Goal: Task Accomplishment & Management: Use online tool/utility

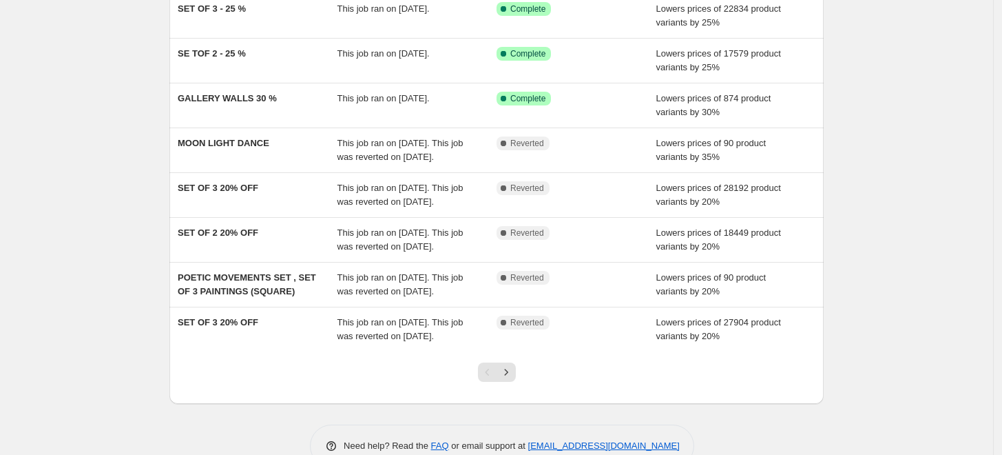
scroll to position [229, 0]
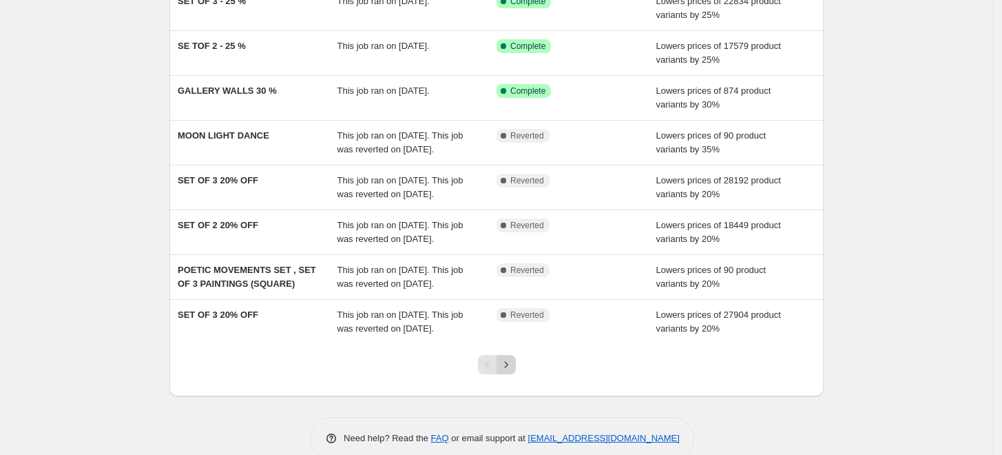
click at [511, 359] on icon "Next" at bounding box center [507, 365] width 14 height 14
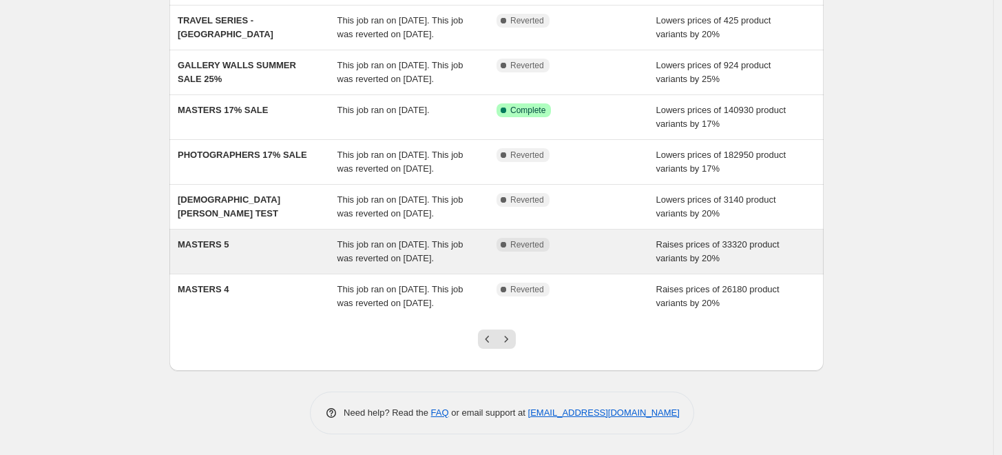
scroll to position [281, 0]
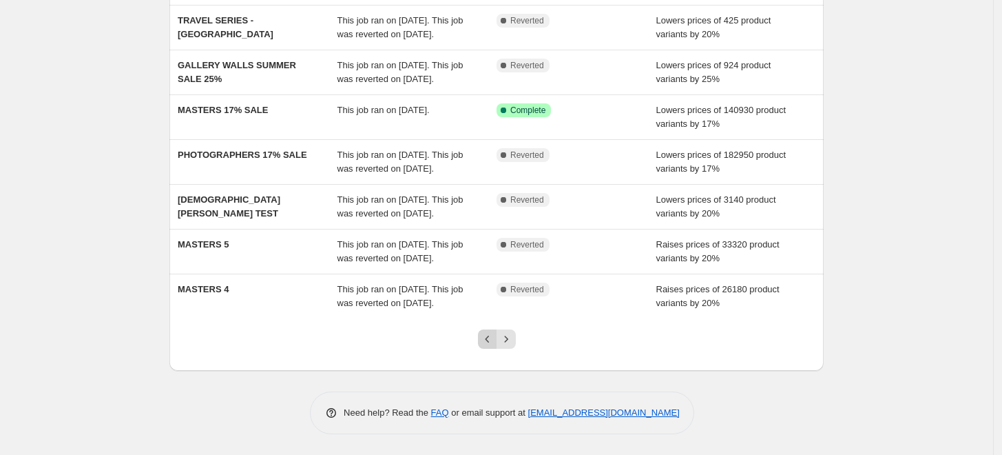
click at [489, 341] on icon "Previous" at bounding box center [488, 339] width 14 height 14
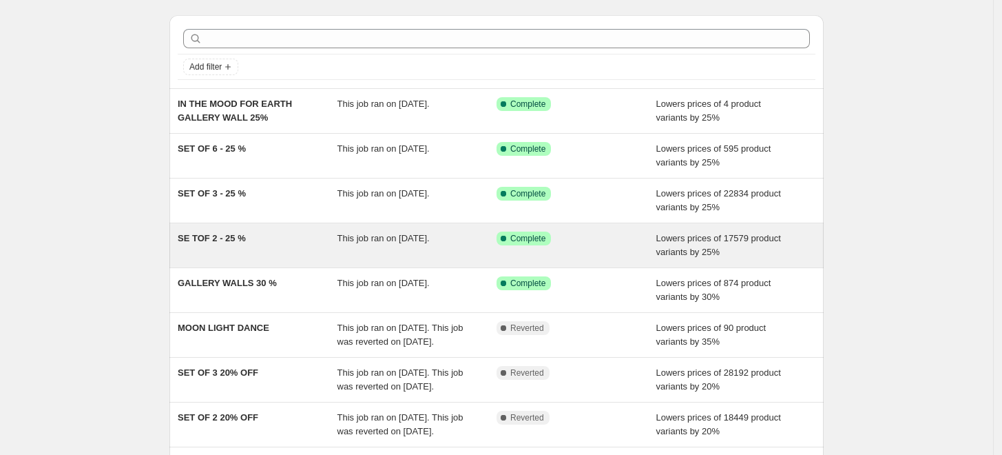
scroll to position [0, 0]
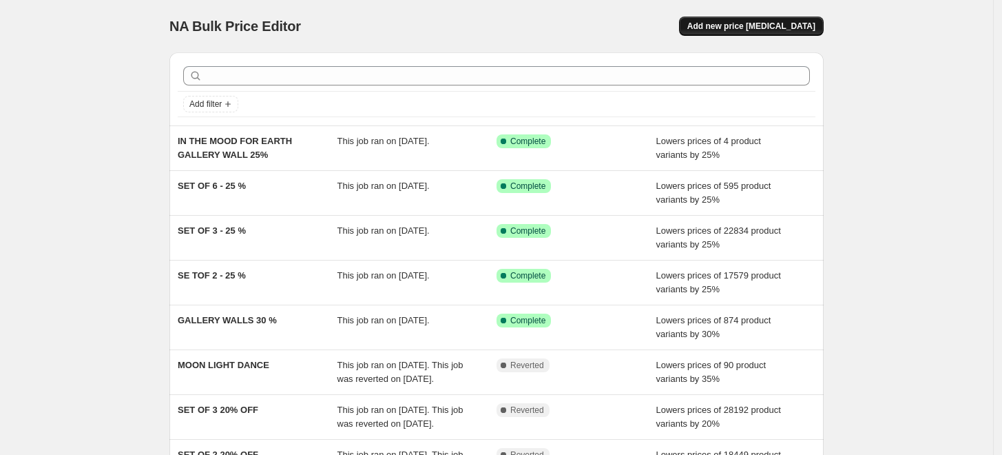
click at [787, 20] on button "Add new price [MEDICAL_DATA]" at bounding box center [751, 26] width 145 height 19
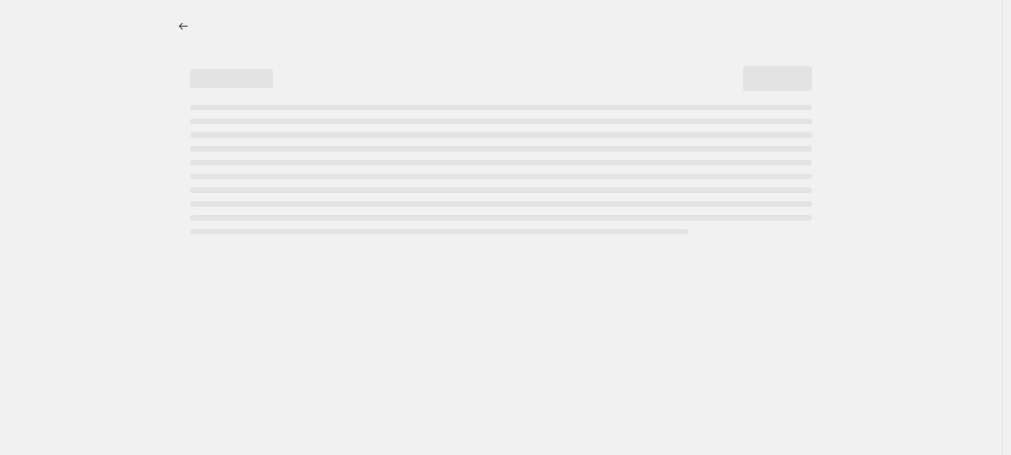
select select "percentage"
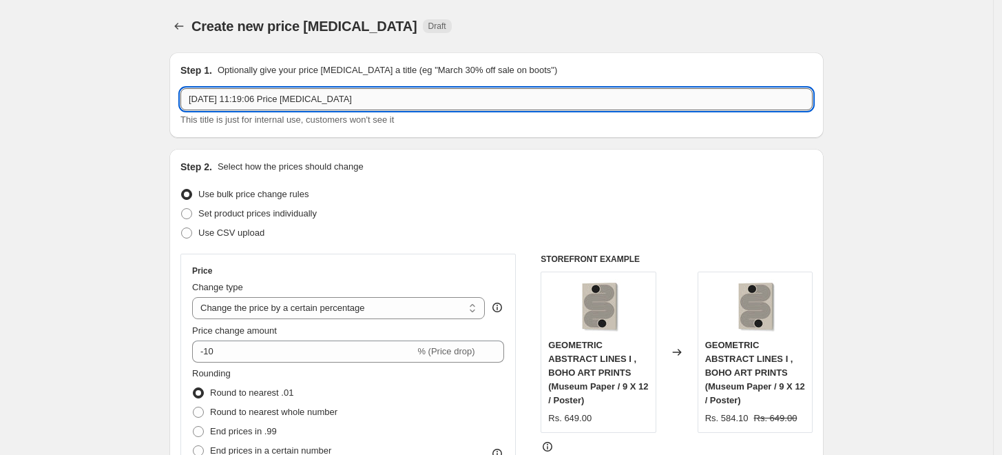
click at [442, 98] on input "[DATE] 11:19:06 Price [MEDICAL_DATA]" at bounding box center [497, 99] width 632 height 22
paste input "VARANASI , TRAVEL POSTERS"
type input "VARANASI , TRAVEL POSTERS"
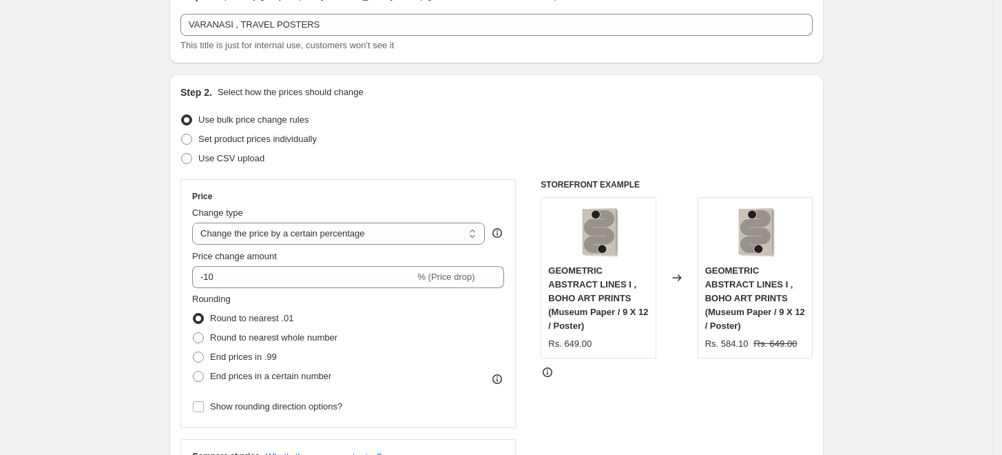
scroll to position [76, 0]
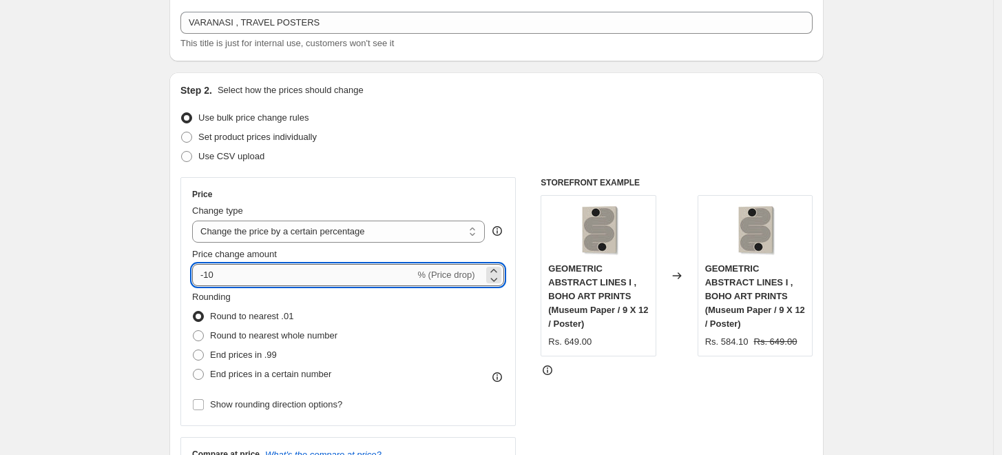
click at [215, 274] on input "-10" at bounding box center [303, 275] width 223 height 22
type input "-1"
type input "-25"
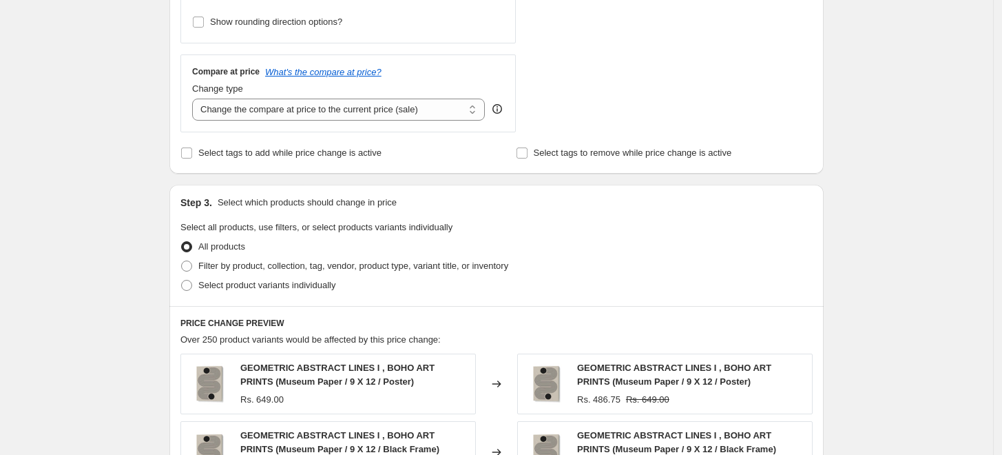
scroll to position [535, 0]
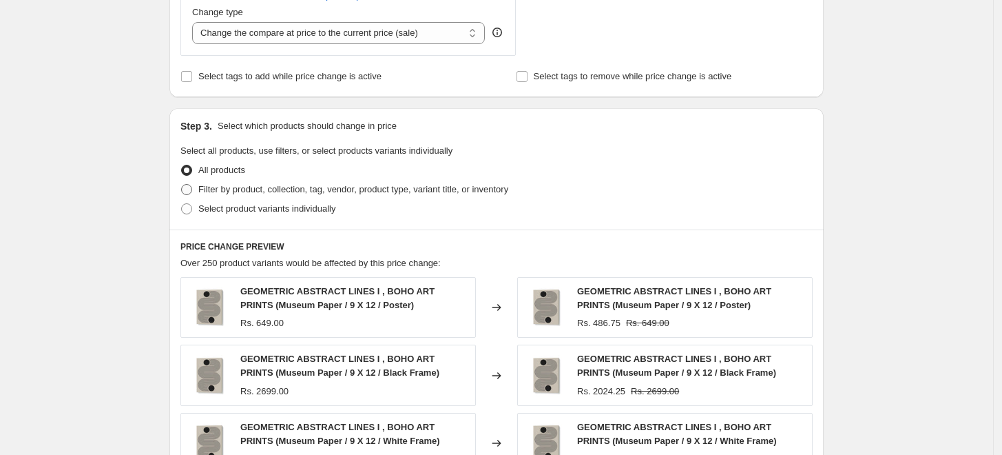
click at [192, 193] on span at bounding box center [186, 189] width 11 height 11
click at [182, 185] on input "Filter by product, collection, tag, vendor, product type, variant title, or inv…" at bounding box center [181, 184] width 1 height 1
radio input "true"
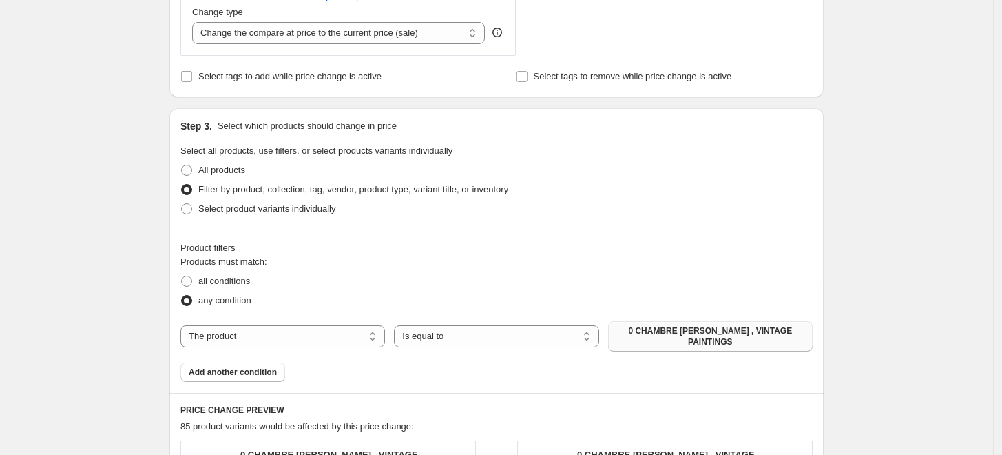
click at [717, 337] on span "0 CHAMBRE [PERSON_NAME] , VINTAGE PAINTINGS" at bounding box center [711, 336] width 188 height 22
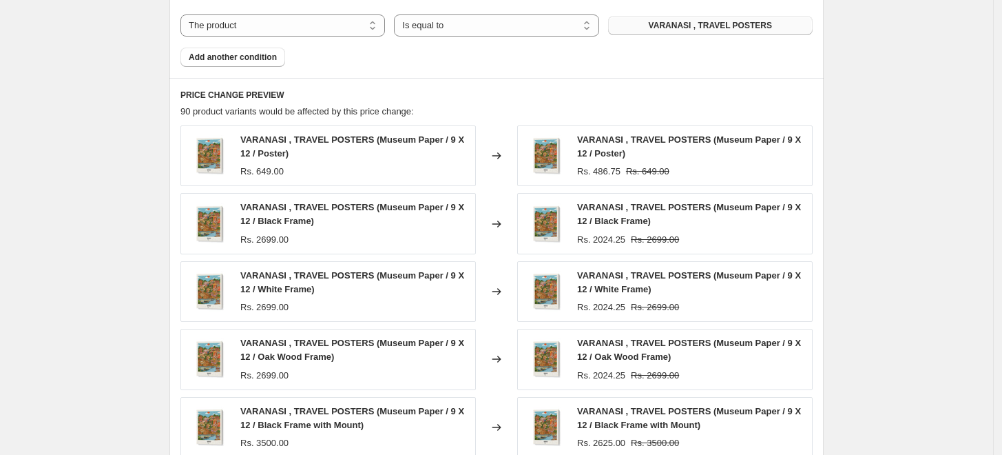
scroll to position [1099, 0]
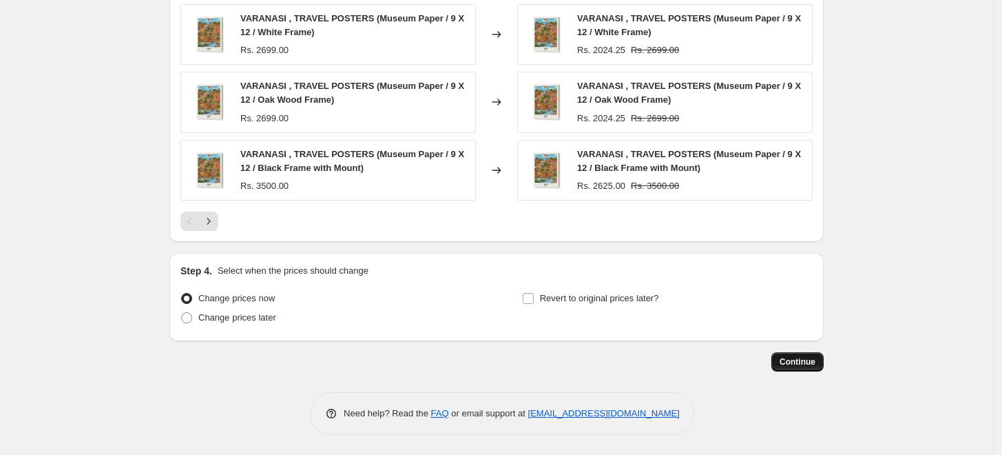
click at [793, 364] on span "Continue" at bounding box center [798, 361] width 36 height 11
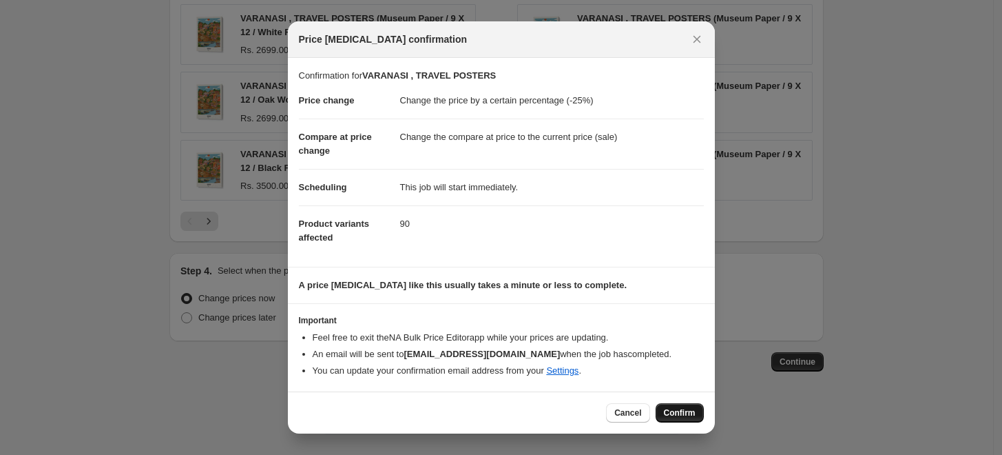
click at [677, 416] on span "Confirm" at bounding box center [680, 412] width 32 height 11
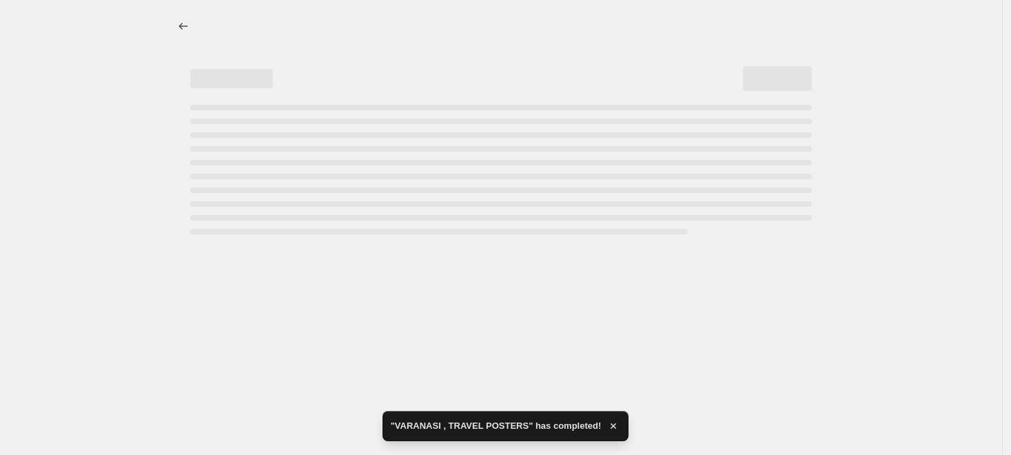
select select "percentage"
